Goal: Transaction & Acquisition: Purchase product/service

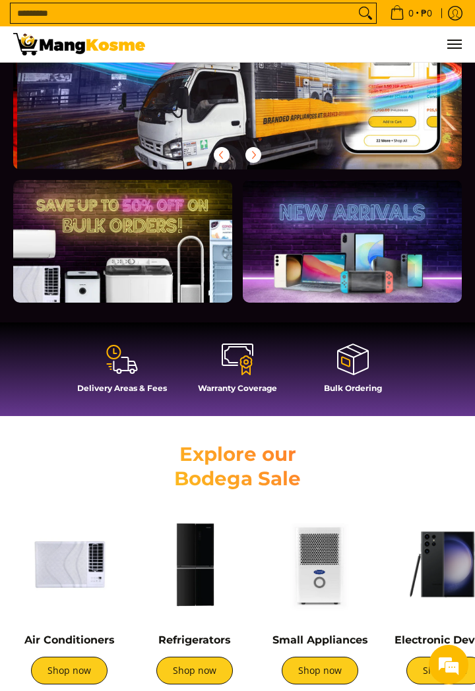
scroll to position [0, 448]
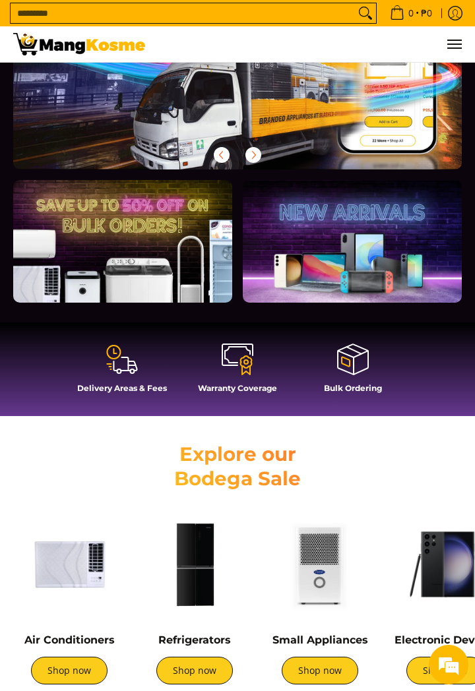
click at [128, 371] on icon at bounding box center [129, 371] width 2 height 0
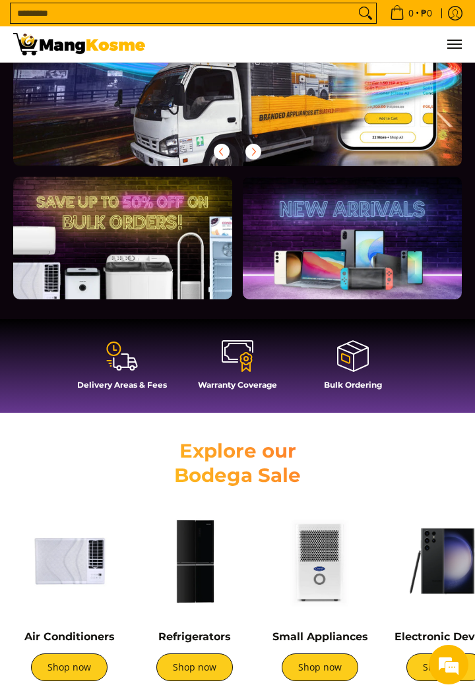
scroll to position [185, 0]
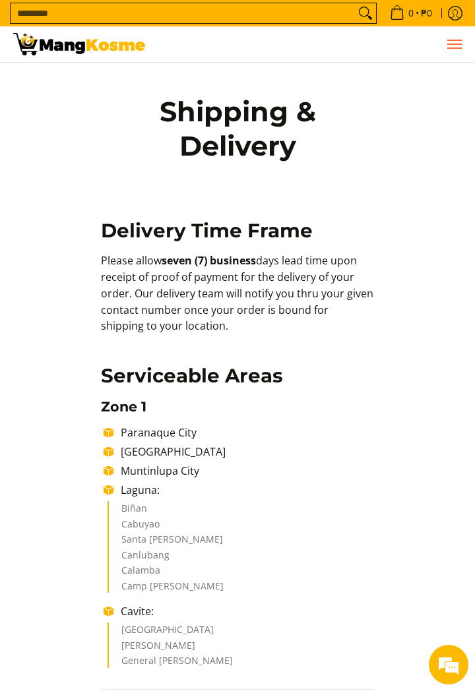
click at [447, 44] on span "Menu" at bounding box center [454, 44] width 16 height 0
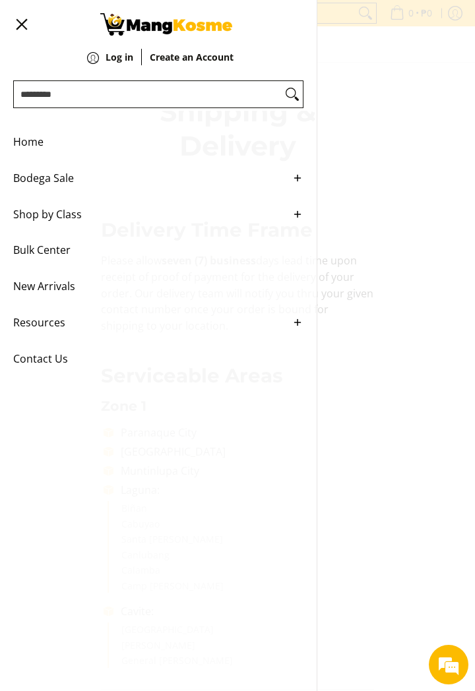
click at [32, 290] on span "New Arrivals" at bounding box center [148, 286] width 270 height 36
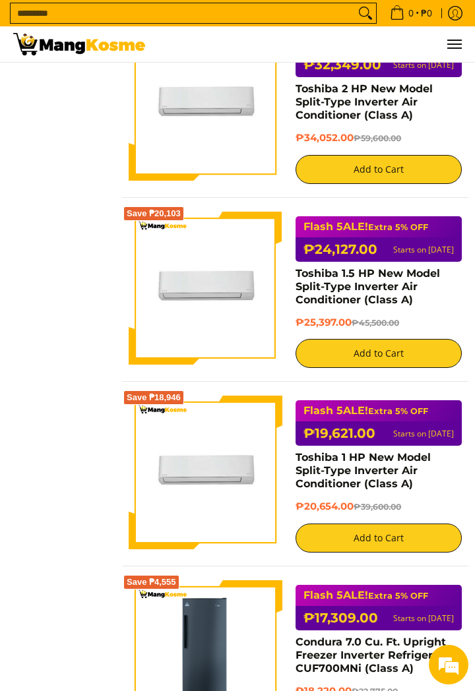
scroll to position [2547, 0]
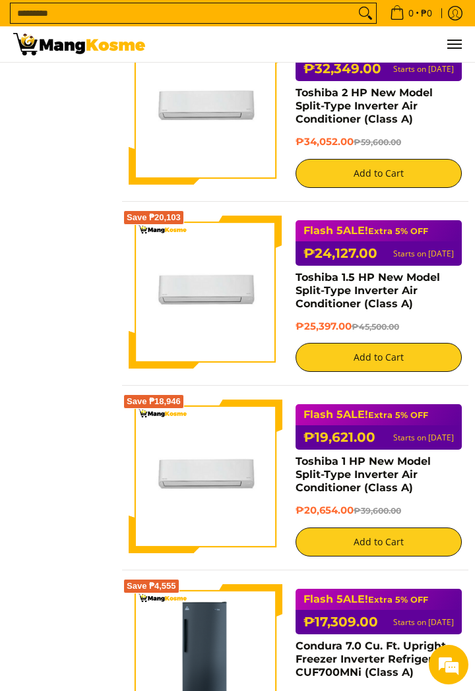
click at [216, 18] on input "Search..." at bounding box center [183, 13] width 344 height 20
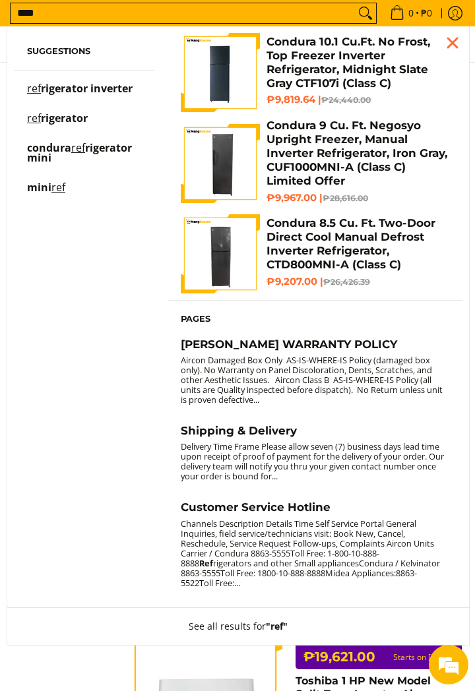
scroll to position [2327, 0]
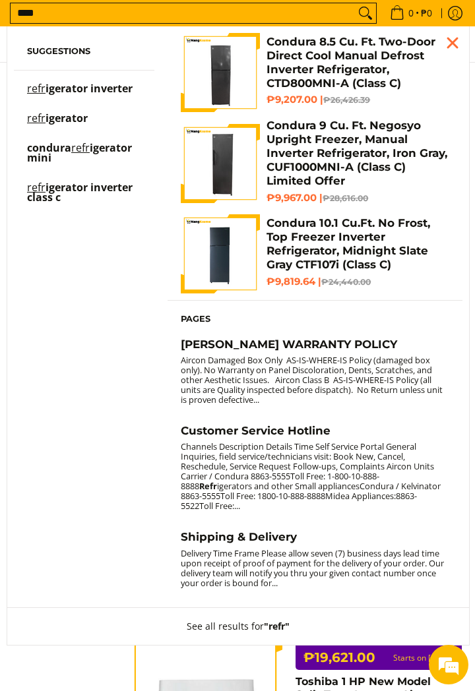
type input "****"
click at [47, 149] on span "condura" at bounding box center [49, 147] width 44 height 15
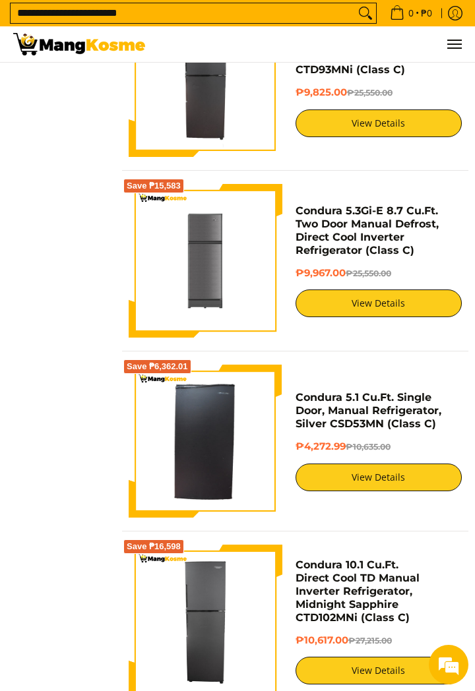
scroll to position [1227, 0]
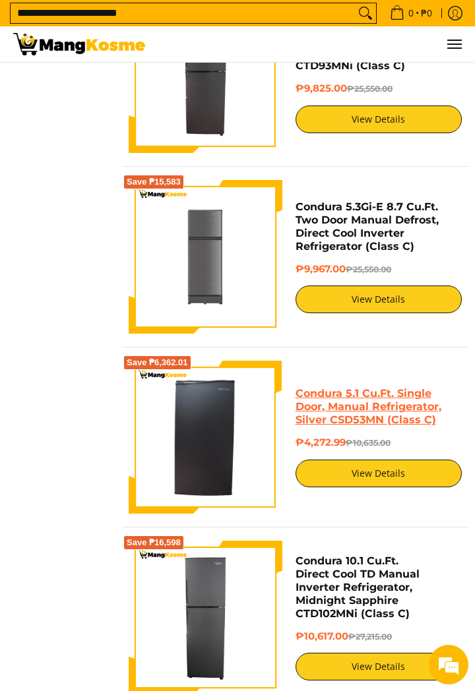
click at [413, 426] on link "Condura 5.1 Cu.Ft. Single Door, Manual Refrigerator, Silver CSD53MN (Class C)" at bounding box center [368, 406] width 146 height 39
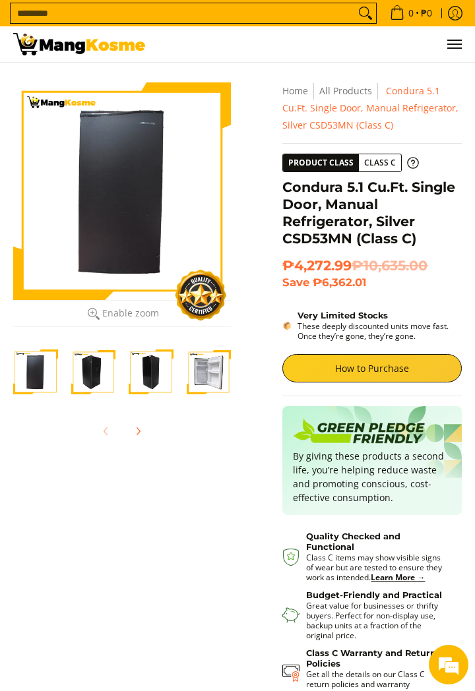
click at [207, 380] on img "Condura 5.1 Cu.Ft. Single Door, Manual Refrigerator, Silver CSD53MN (Class C)-4" at bounding box center [209, 372] width 45 height 45
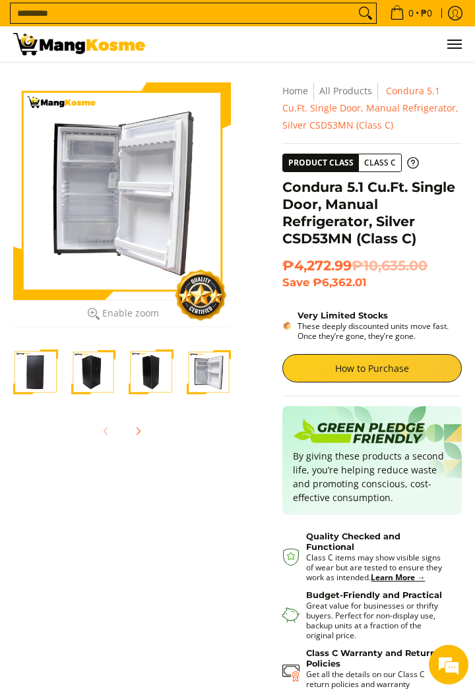
click at [78, 238] on div at bounding box center [122, 191] width 218 height 218
click at [79, 264] on div at bounding box center [122, 191] width 218 height 218
click at [78, 226] on div at bounding box center [122, 191] width 218 height 218
click at [144, 371] on img "Condura 5.1 Cu.Ft. Single Door, Manual Refrigerator, Silver CSD53MN (Class C)-3" at bounding box center [151, 372] width 45 height 45
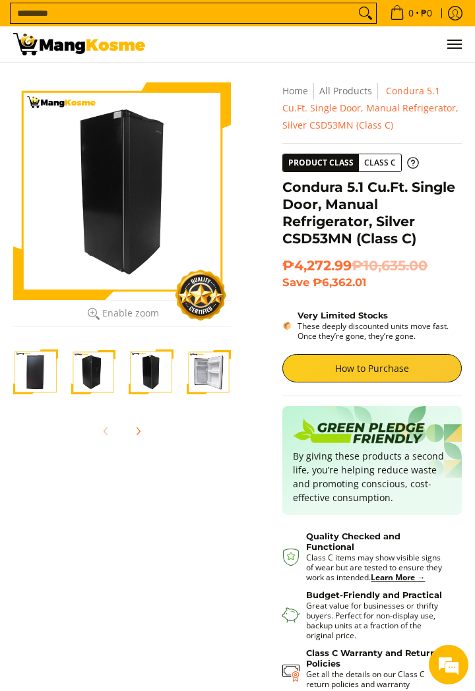
click at [96, 367] on img "Condura 5.1 Cu.Ft. Single Door, Manual Refrigerator, Silver CSD53MN (Class C)-2" at bounding box center [93, 372] width 45 height 45
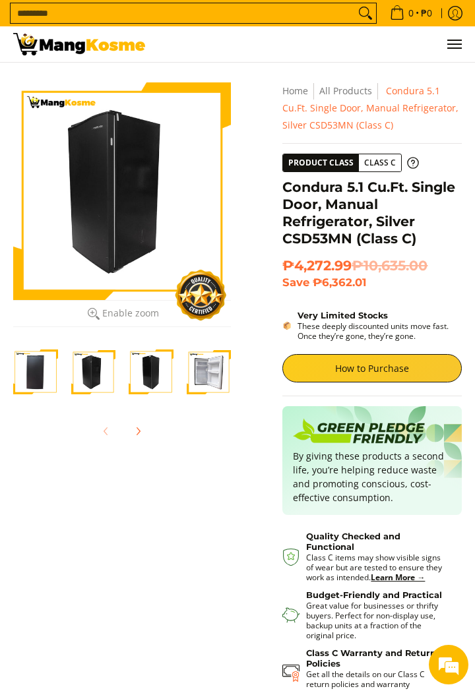
click at [40, 372] on img "Condura 5.1 Cu.Ft. Single Door, Manual Refrigerator, Silver CSD53MN (Class C)-1" at bounding box center [35, 372] width 45 height 45
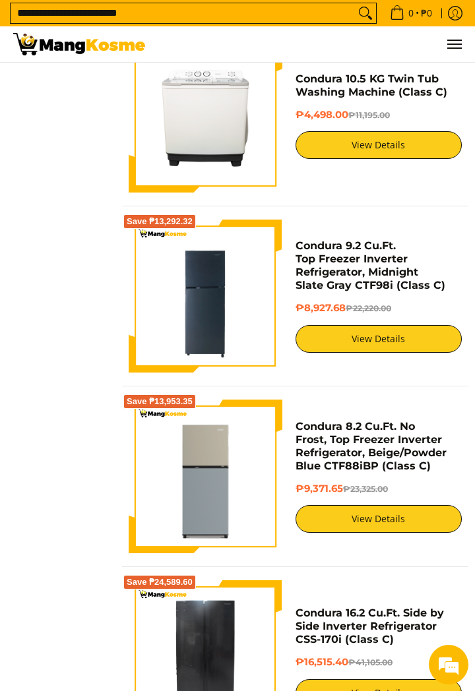
scroll to position [2445, 0]
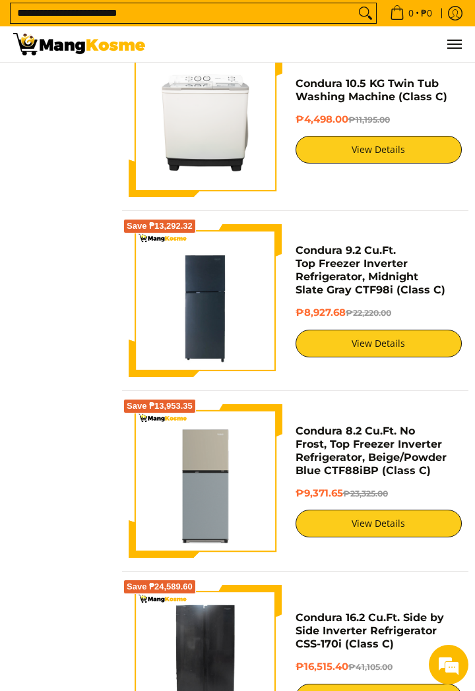
click at [164, 15] on input "**********" at bounding box center [183, 13] width 344 height 20
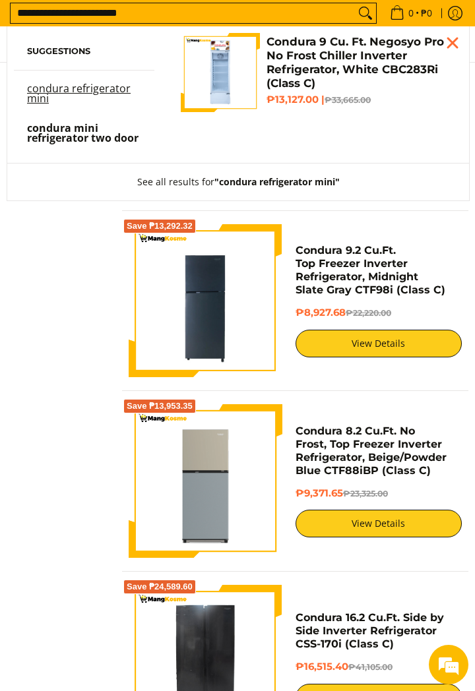
click at [46, 17] on input "**********" at bounding box center [183, 13] width 344 height 20
click at [36, 13] on input "**********" at bounding box center [183, 13] width 344 height 20
type input "**********"
click at [355, 3] on button "Search" at bounding box center [365, 13] width 21 height 20
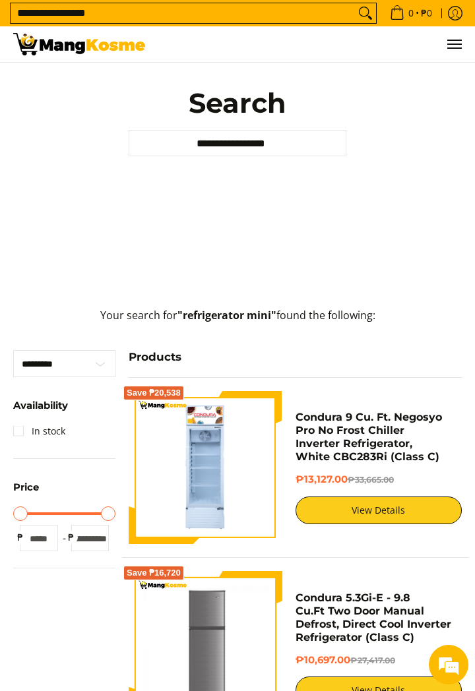
scroll to position [115, 0]
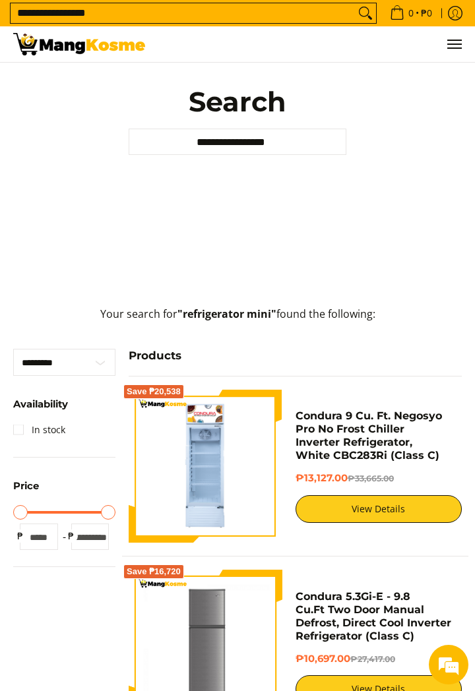
click at [301, 150] on input "**********" at bounding box center [238, 142] width 218 height 26
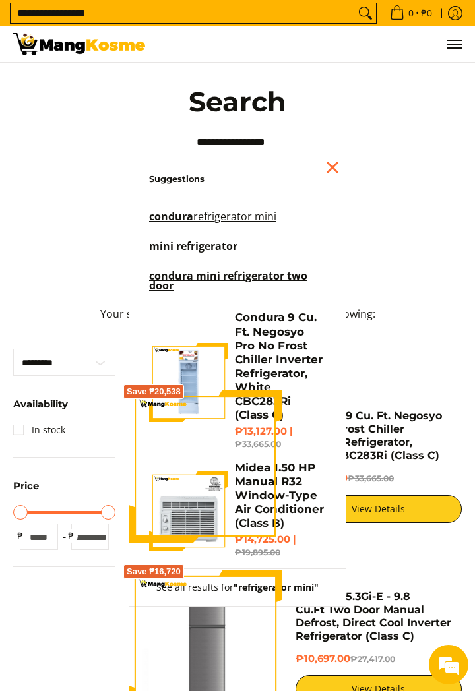
click at [171, 253] on span "mini refrigerator" at bounding box center [193, 246] width 88 height 15
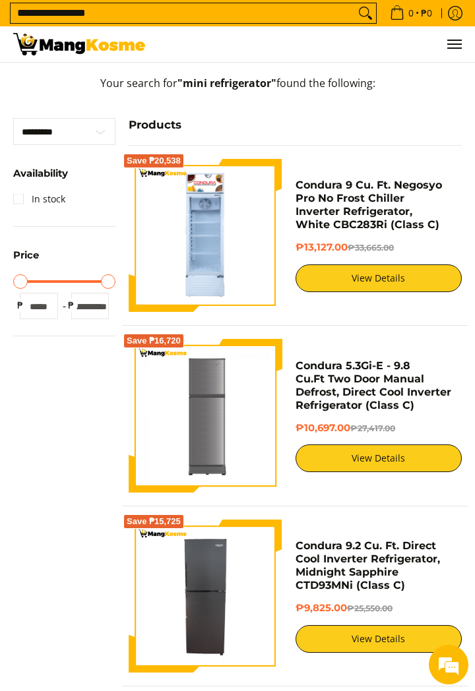
scroll to position [347, 0]
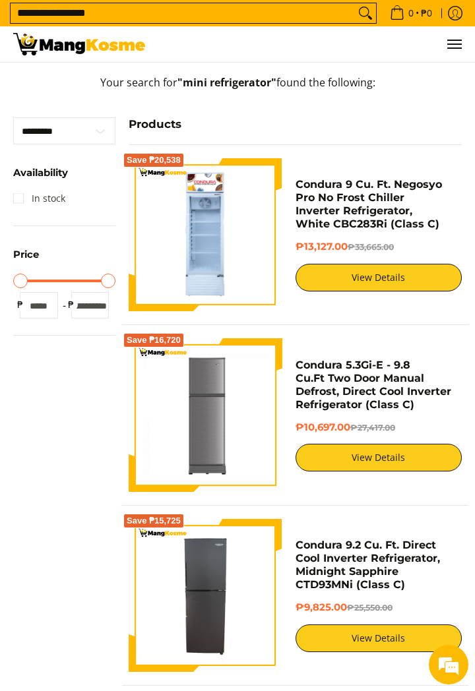
click at [16, 209] on link "In stock" at bounding box center [39, 198] width 52 height 21
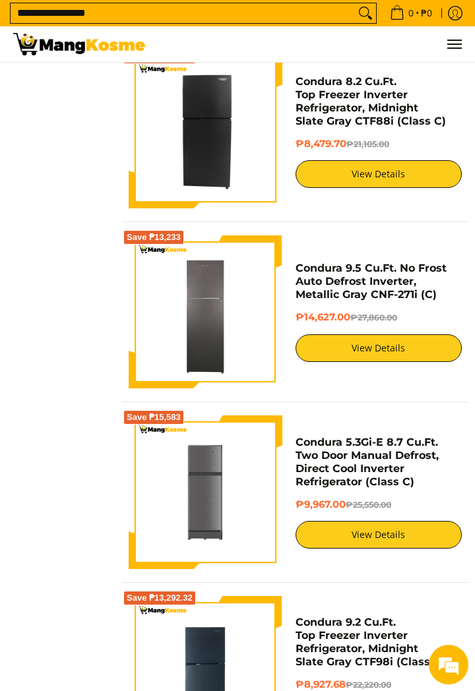
scroll to position [1672, 0]
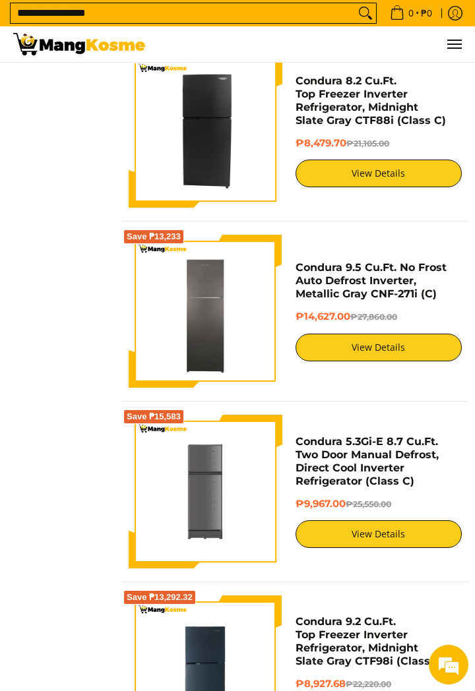
click at [173, 192] on img at bounding box center [206, 131] width 154 height 154
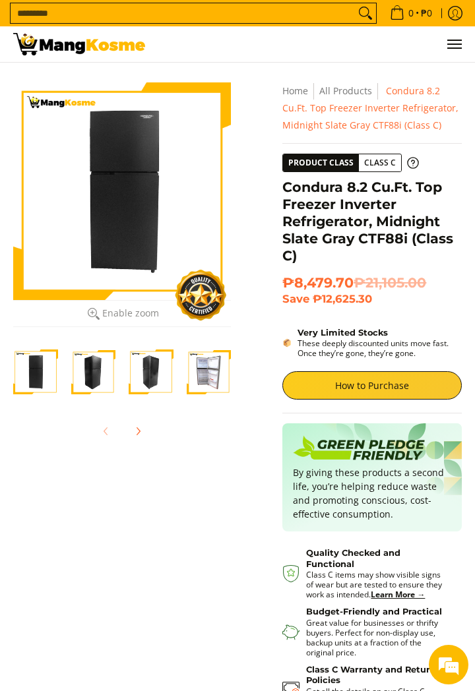
click at [82, 186] on div at bounding box center [122, 191] width 218 height 218
click at [209, 370] on img "Condura 8.2 Cu.Ft. Top Freezer Inverter Refrigerator, Midnight Slate Gray CTF88…" at bounding box center [209, 372] width 45 height 45
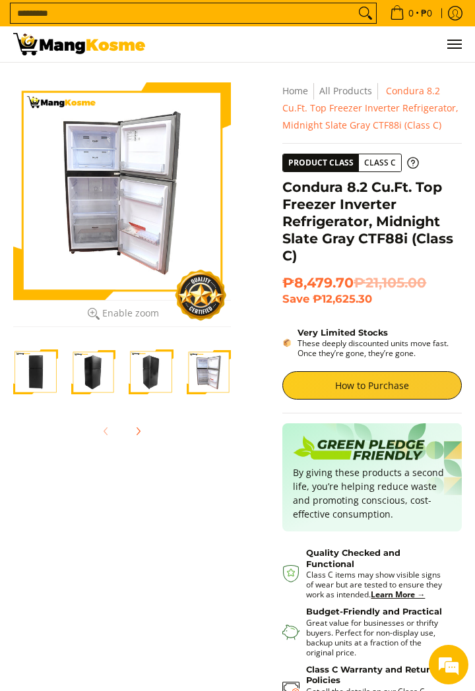
click at [73, 223] on div at bounding box center [122, 191] width 218 height 218
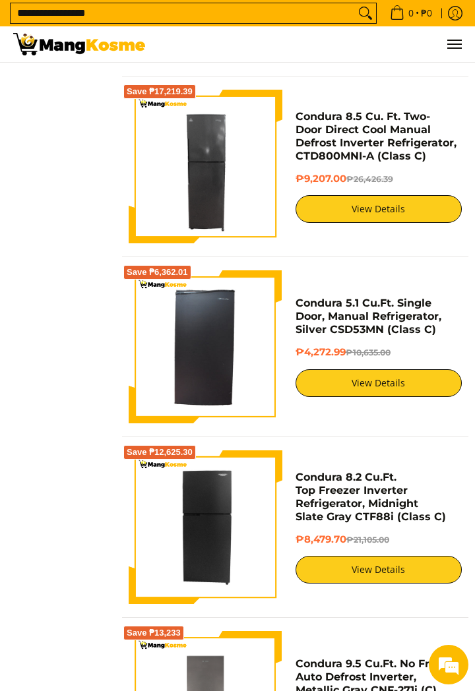
scroll to position [1275, 0]
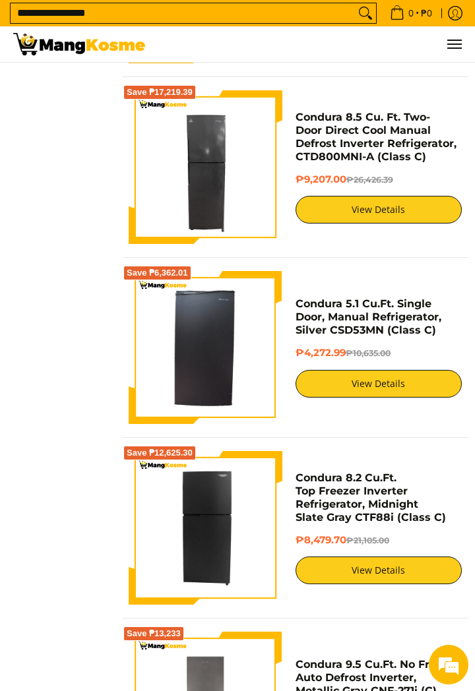
click at [176, 343] on img at bounding box center [206, 348] width 154 height 154
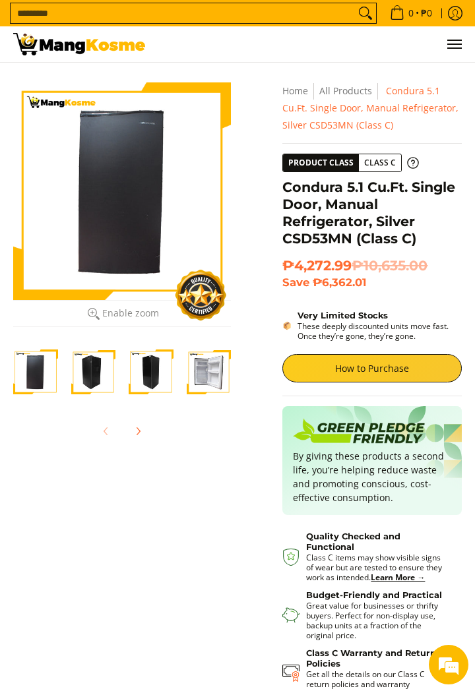
click at [195, 359] on img "Condura 5.1 Cu.Ft. Single Door, Manual Refrigerator, Silver CSD53MN (Class C)-4" at bounding box center [209, 372] width 45 height 45
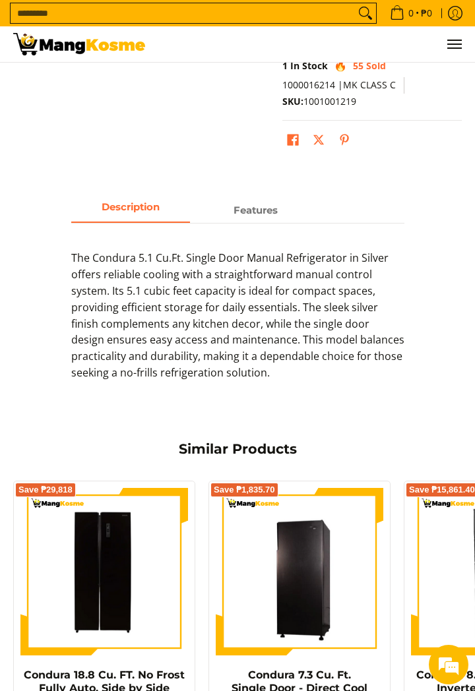
click at [241, 200] on span "Features" at bounding box center [256, 210] width 119 height 23
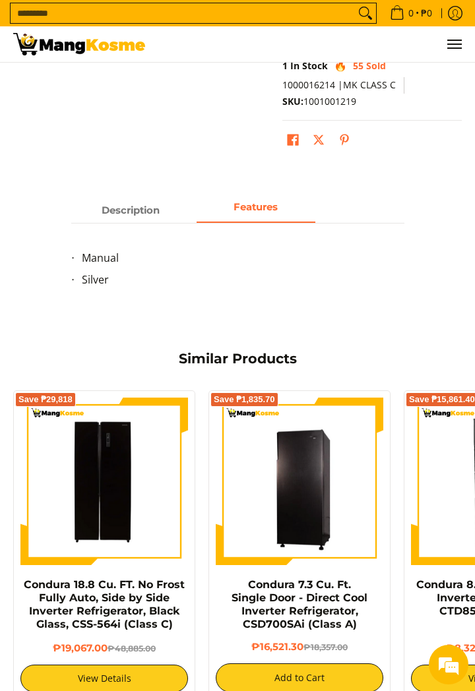
click at [112, 204] on span "Description" at bounding box center [130, 210] width 119 height 23
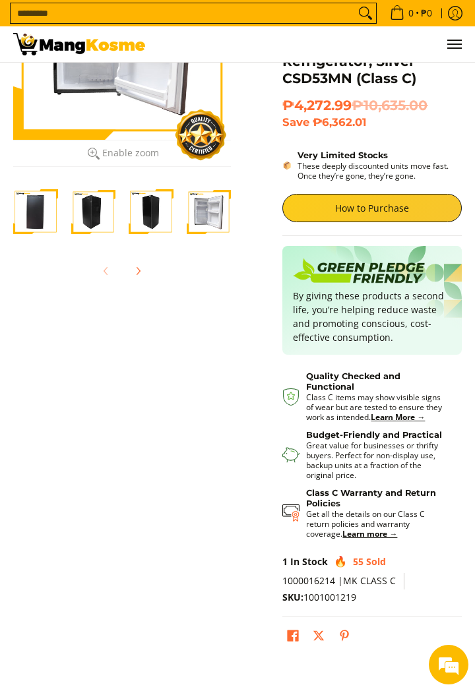
scroll to position [143, 0]
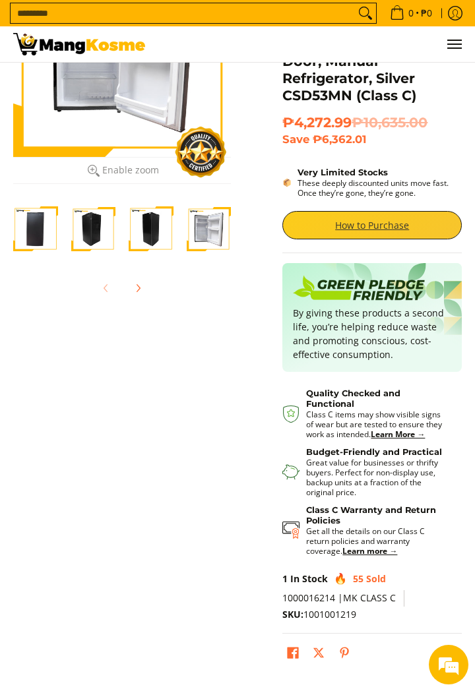
click at [427, 235] on link "How to Purchase" at bounding box center [371, 225] width 179 height 28
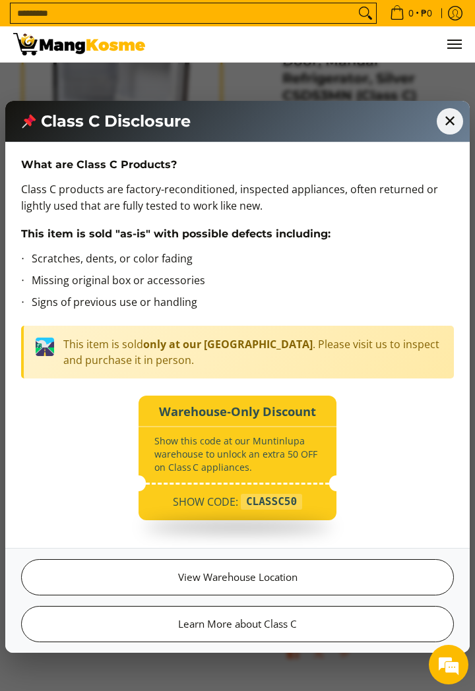
click at [454, 120] on span "✕" at bounding box center [450, 121] width 26 height 26
